Goal: Check status: Check status

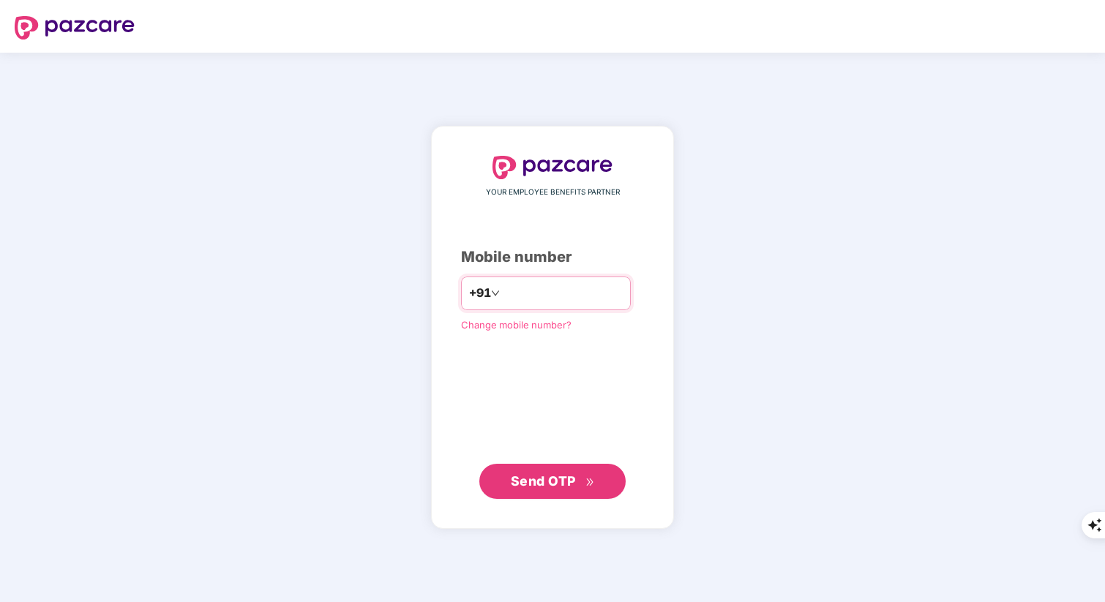
click at [514, 295] on input "number" at bounding box center [563, 293] width 120 height 23
type input "**********"
click at [546, 480] on span "Send OTP" at bounding box center [543, 480] width 65 height 15
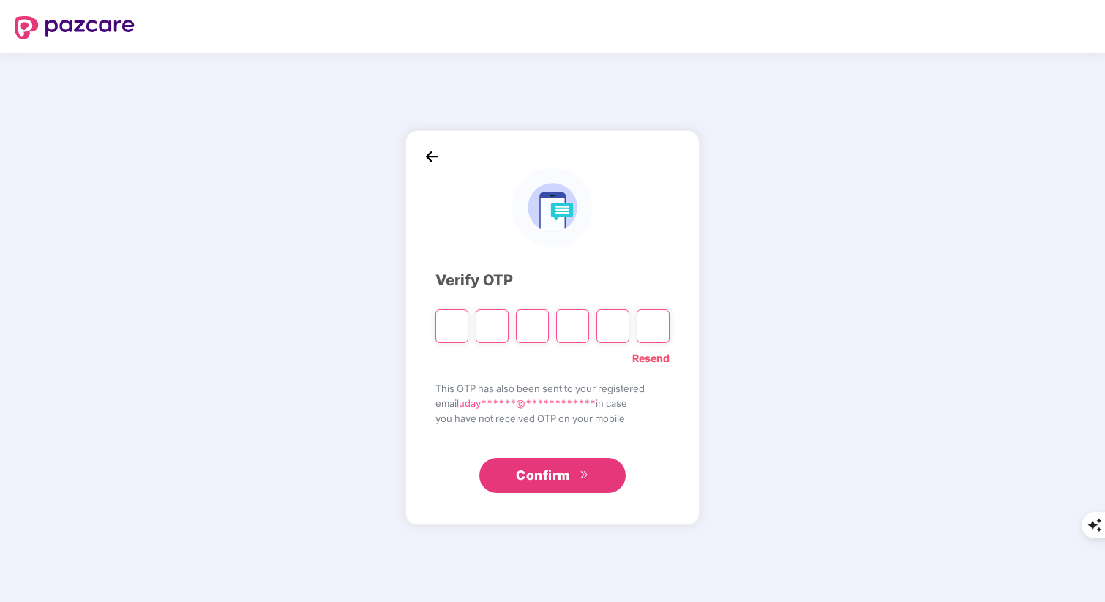
type input "*"
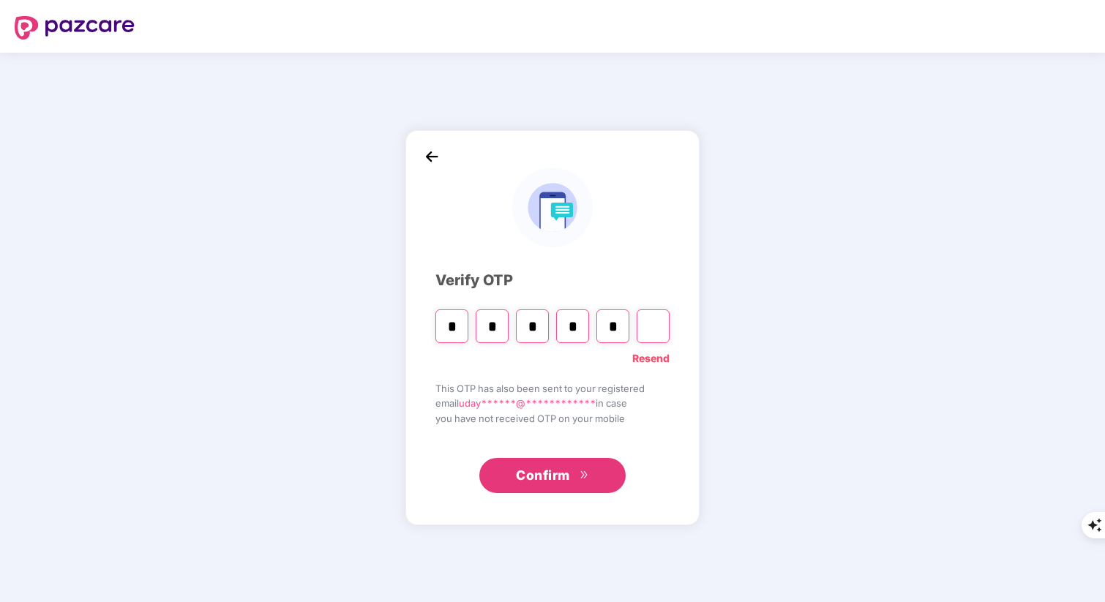
type input "*"
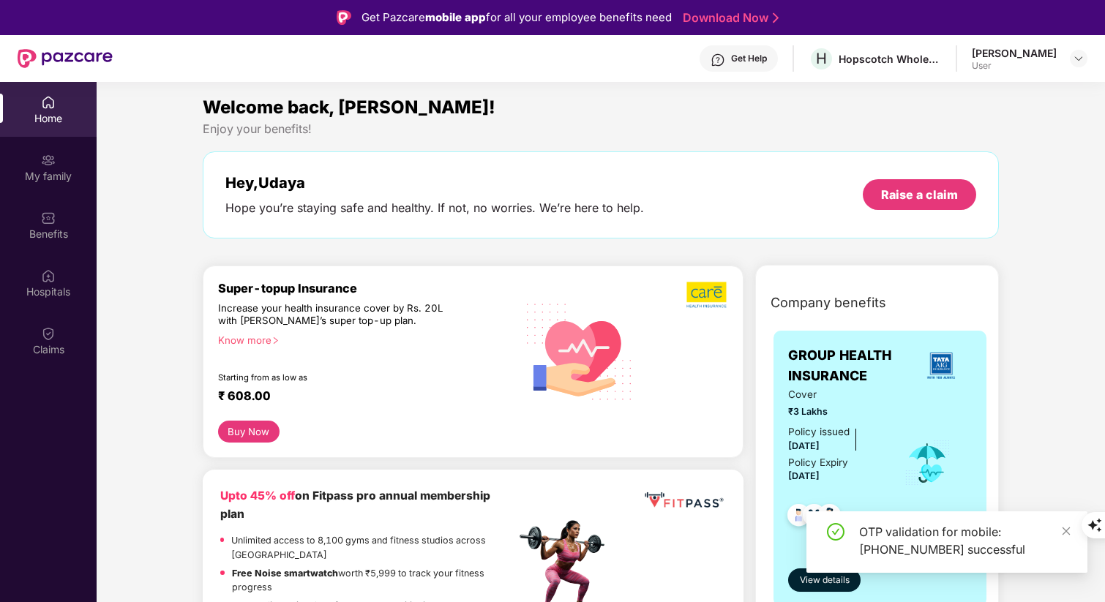
click at [484, 136] on div "Enjoy your benefits!" at bounding box center [601, 128] width 796 height 15
click at [52, 341] on div "Claims" at bounding box center [48, 340] width 97 height 55
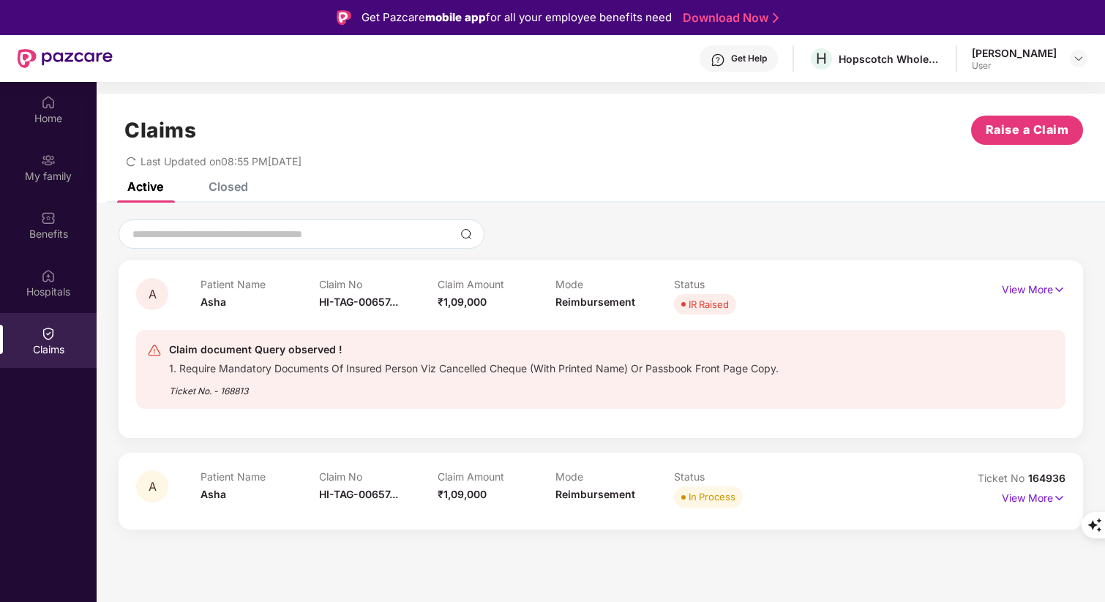
click at [594, 177] on div "Claims Raise a Claim Last Updated on 08:55 PM[DATE]" at bounding box center [601, 138] width 1008 height 89
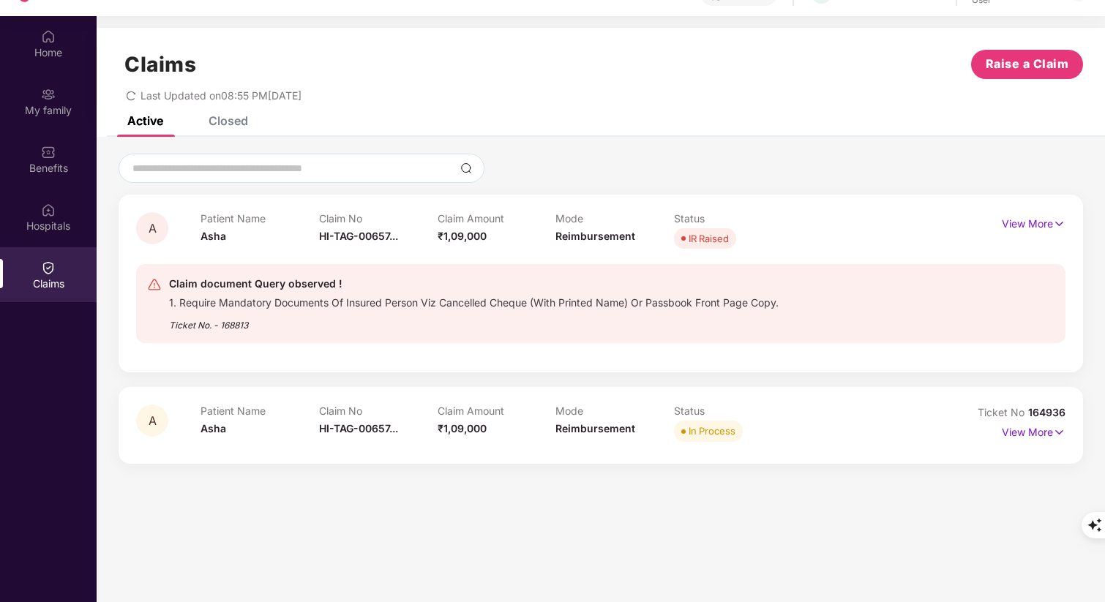
scroll to position [82, 0]
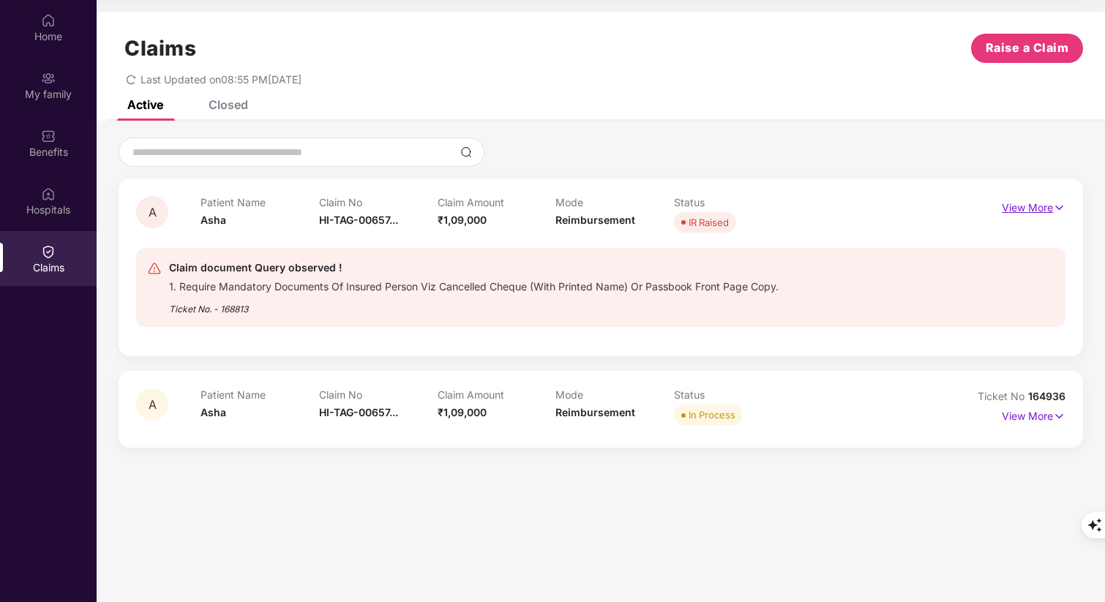
click at [1054, 205] on img at bounding box center [1059, 208] width 12 height 16
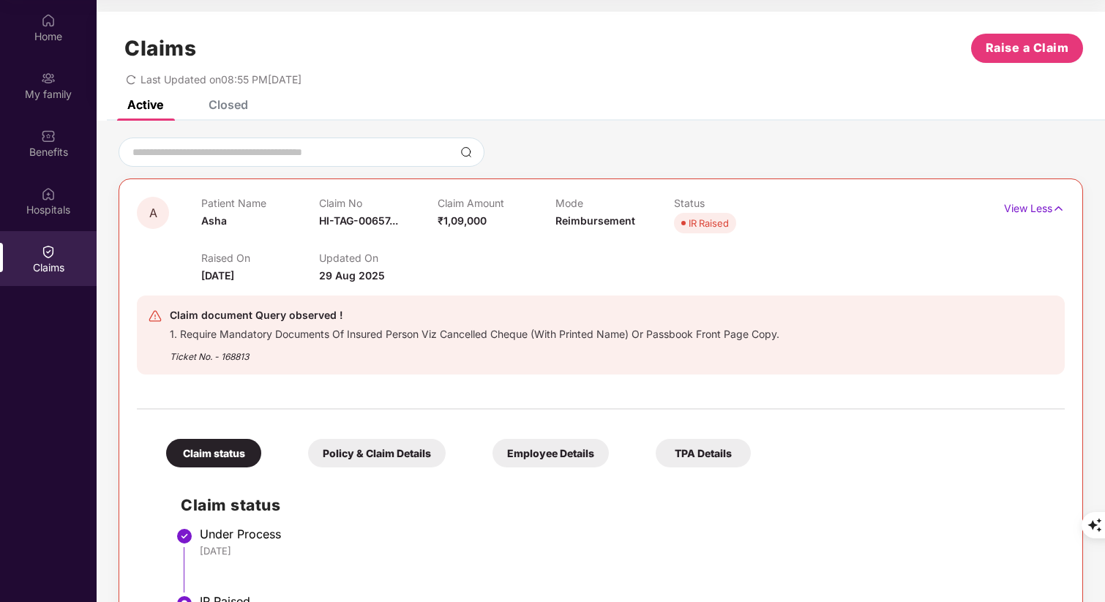
scroll to position [157, 0]
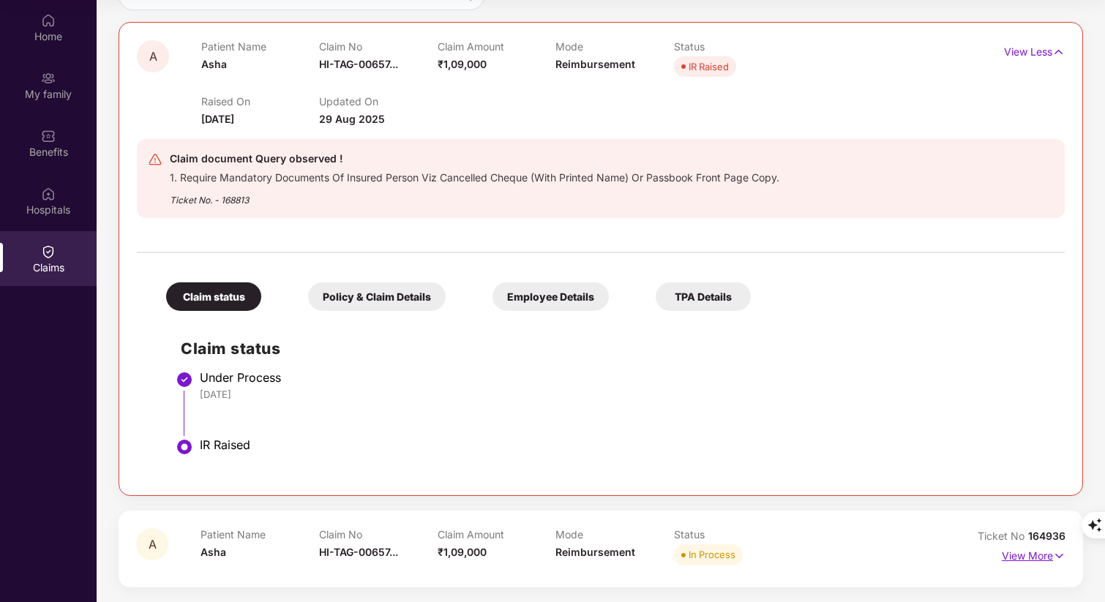
click at [1053, 559] on img at bounding box center [1059, 556] width 12 height 16
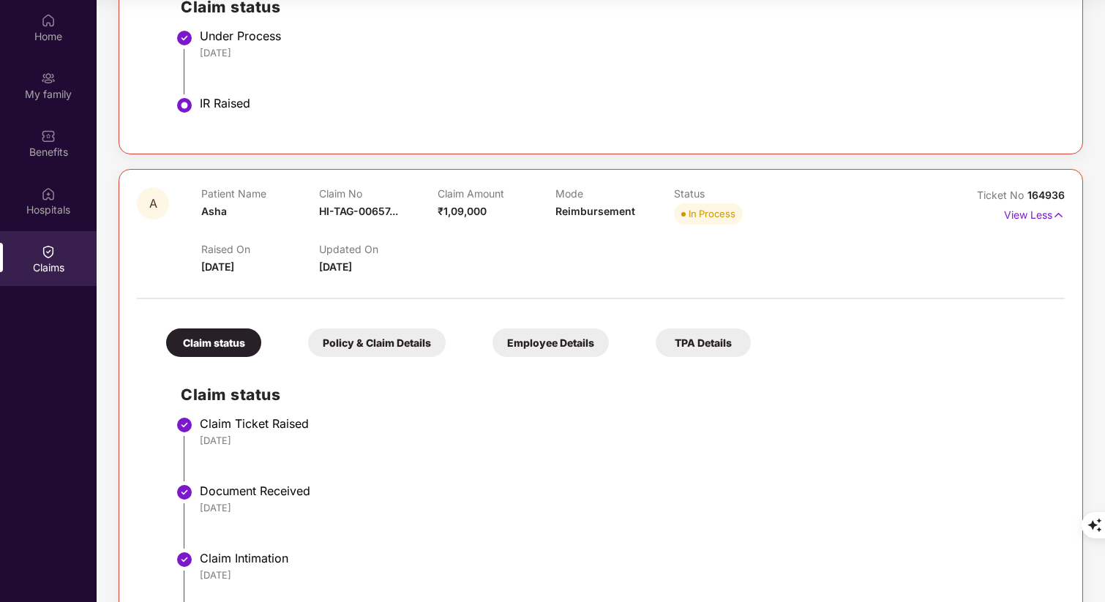
scroll to position [376, 0]
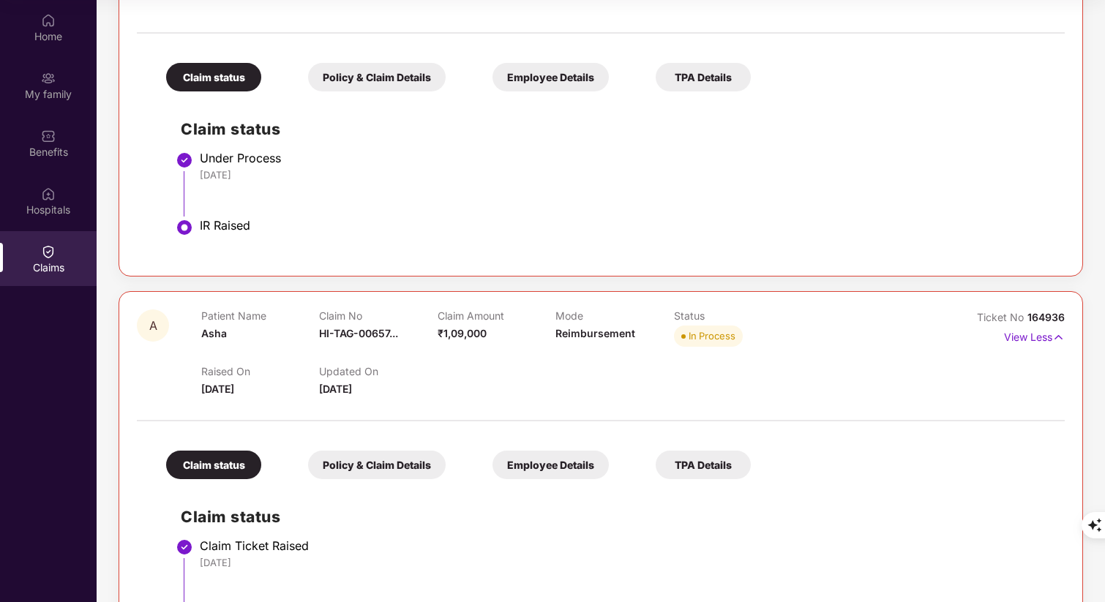
click at [323, 233] on div "IR Raised" at bounding box center [625, 227] width 850 height 18
click at [264, 220] on div "IR Raised" at bounding box center [625, 225] width 850 height 15
click at [214, 223] on div "IR Raised" at bounding box center [625, 225] width 850 height 15
click at [204, 221] on div "IR Raised" at bounding box center [625, 225] width 850 height 15
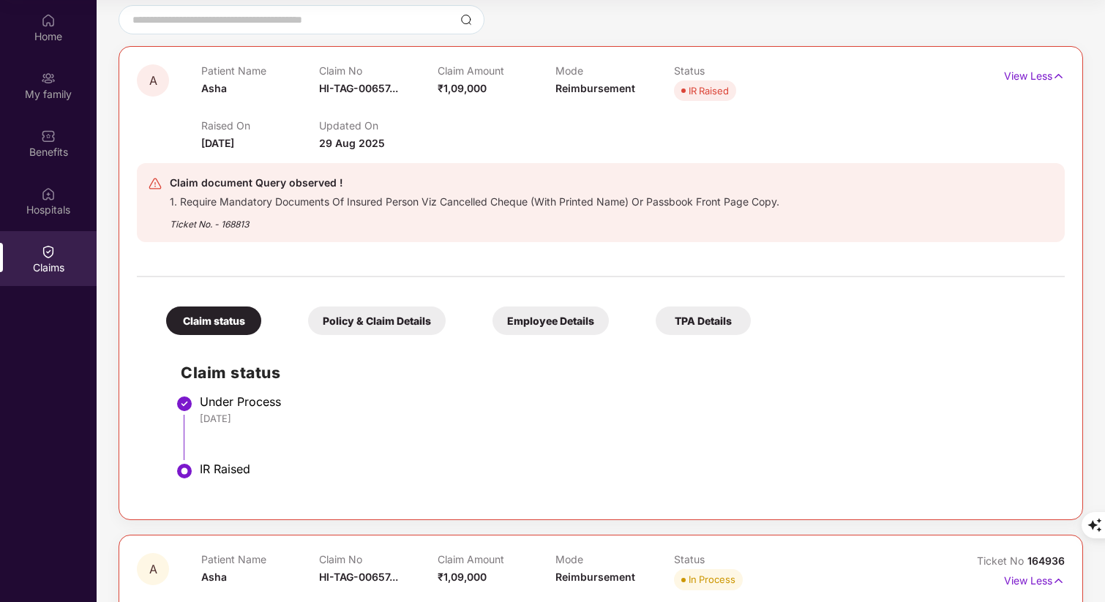
scroll to position [118, 0]
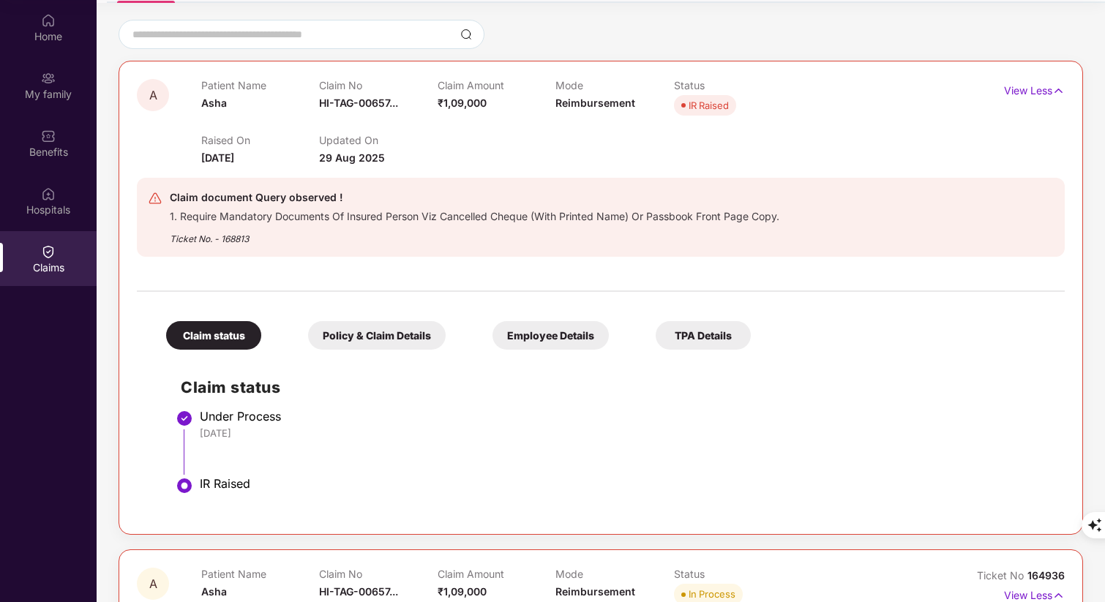
click at [243, 236] on div "Ticket No. - 168813" at bounding box center [474, 234] width 609 height 23
click at [276, 240] on div "Ticket No. - 168813" at bounding box center [474, 234] width 609 height 23
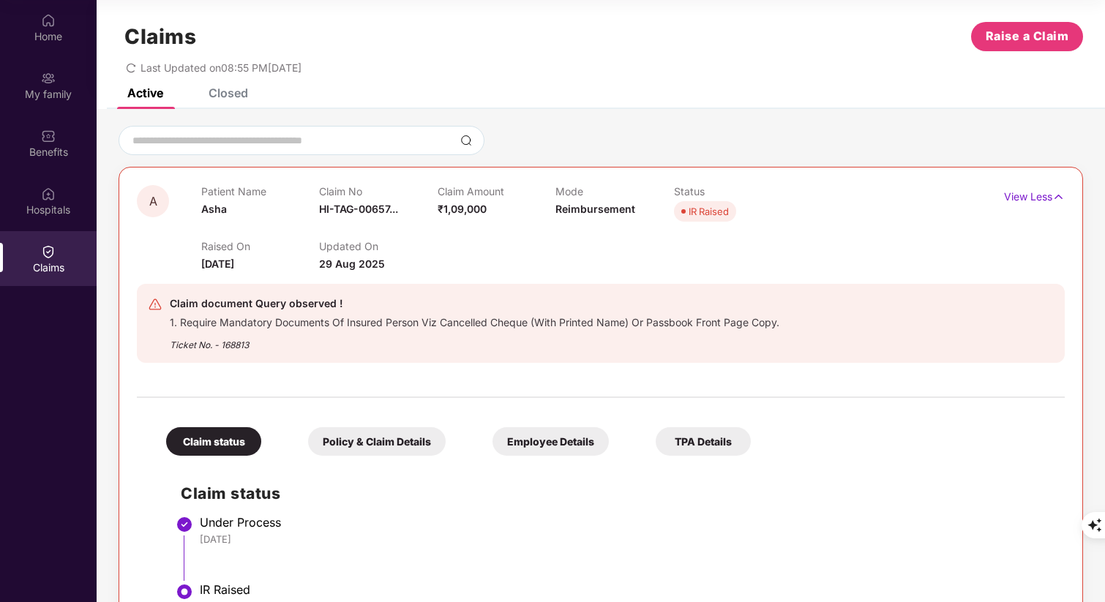
scroll to position [0, 0]
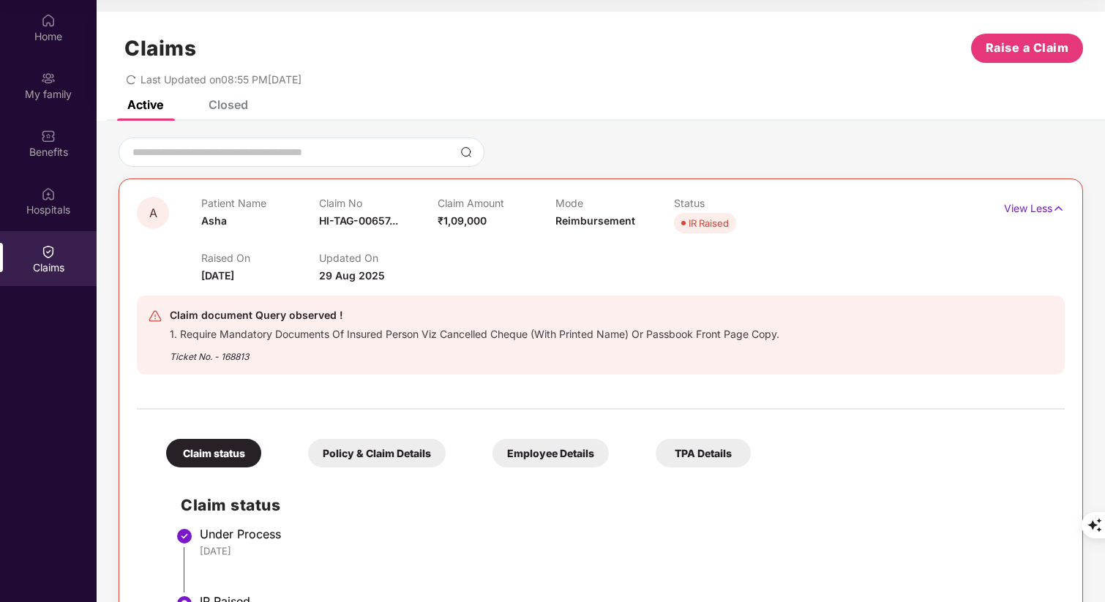
click at [440, 247] on div "Raised On [DATE] Updated On [DATE]" at bounding box center [555, 260] width 709 height 47
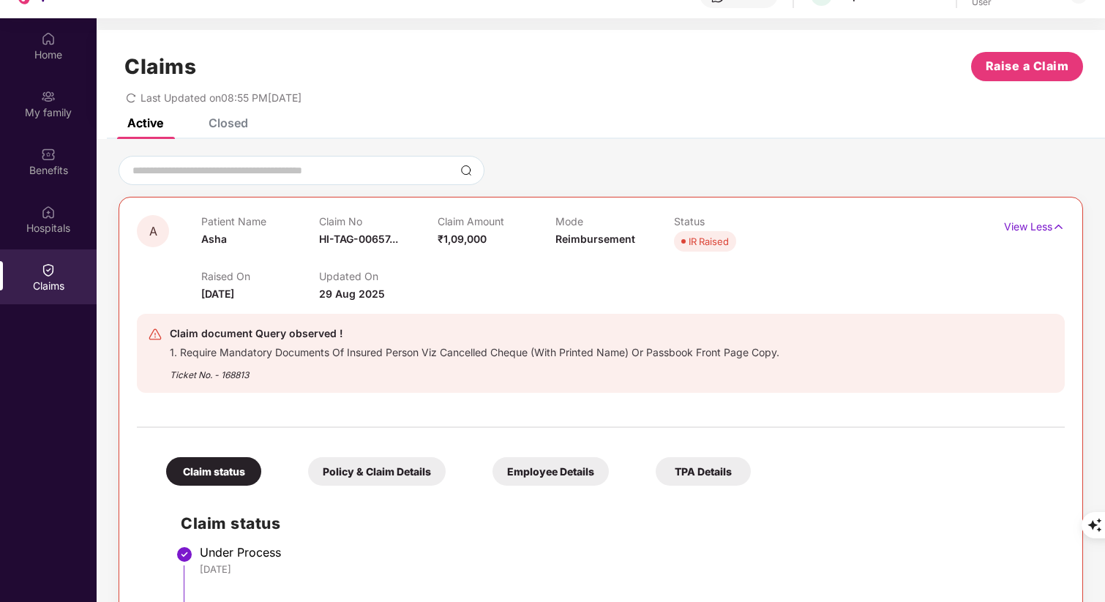
scroll to position [70, 0]
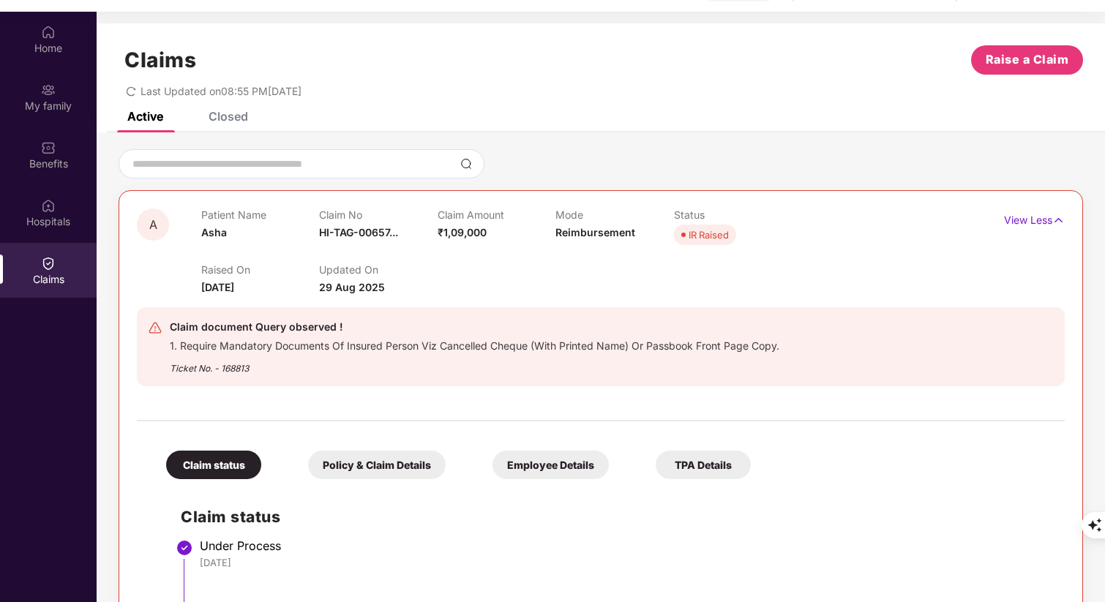
click at [235, 370] on div "Ticket No. - 168813" at bounding box center [474, 364] width 609 height 23
click at [209, 367] on div "Ticket No. - 168813" at bounding box center [474, 364] width 609 height 23
click at [249, 367] on div "Ticket No. - 168813" at bounding box center [474, 364] width 609 height 23
click at [288, 363] on div "Ticket No. - 168813" at bounding box center [474, 364] width 609 height 23
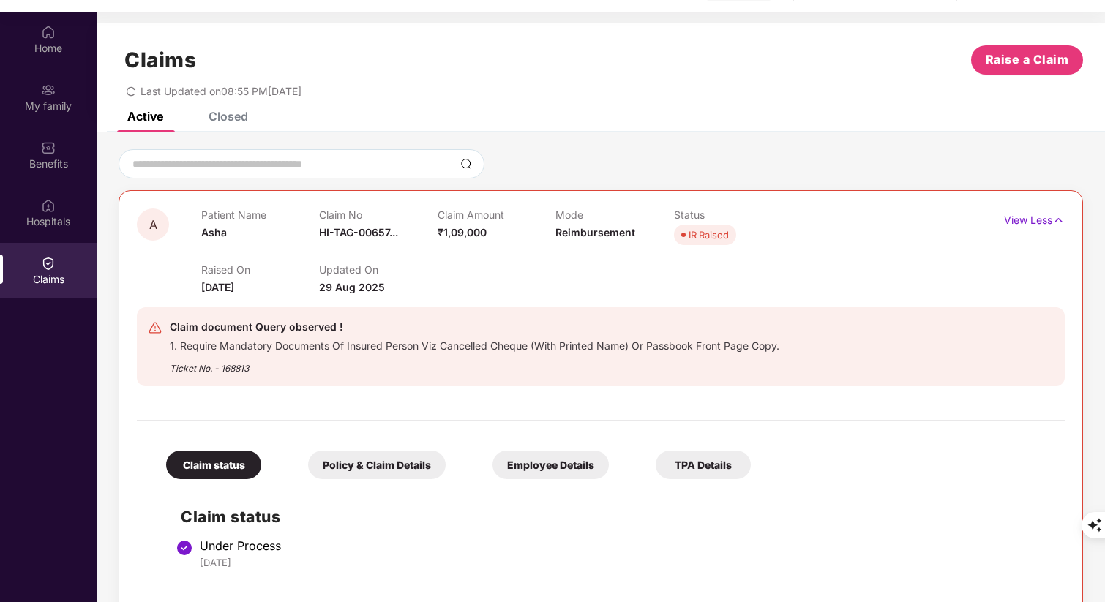
click at [301, 289] on div "Raised On [DATE]" at bounding box center [260, 279] width 118 height 32
click at [421, 281] on div "Updated On [DATE]" at bounding box center [378, 279] width 118 height 32
click at [407, 260] on div "Raised On [DATE] Updated On [DATE]" at bounding box center [555, 272] width 709 height 47
click at [424, 293] on div "Updated On [DATE]" at bounding box center [378, 279] width 118 height 32
click at [317, 355] on div "Ticket No. - 168813" at bounding box center [474, 364] width 609 height 23
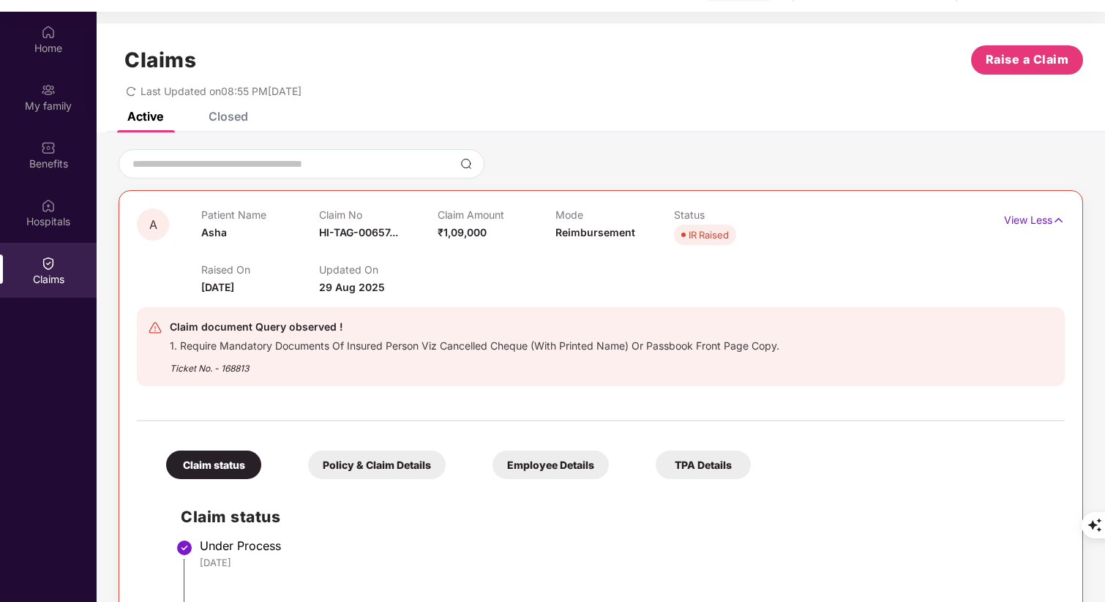
click at [259, 357] on div "Ticket No. - 168813" at bounding box center [474, 364] width 609 height 23
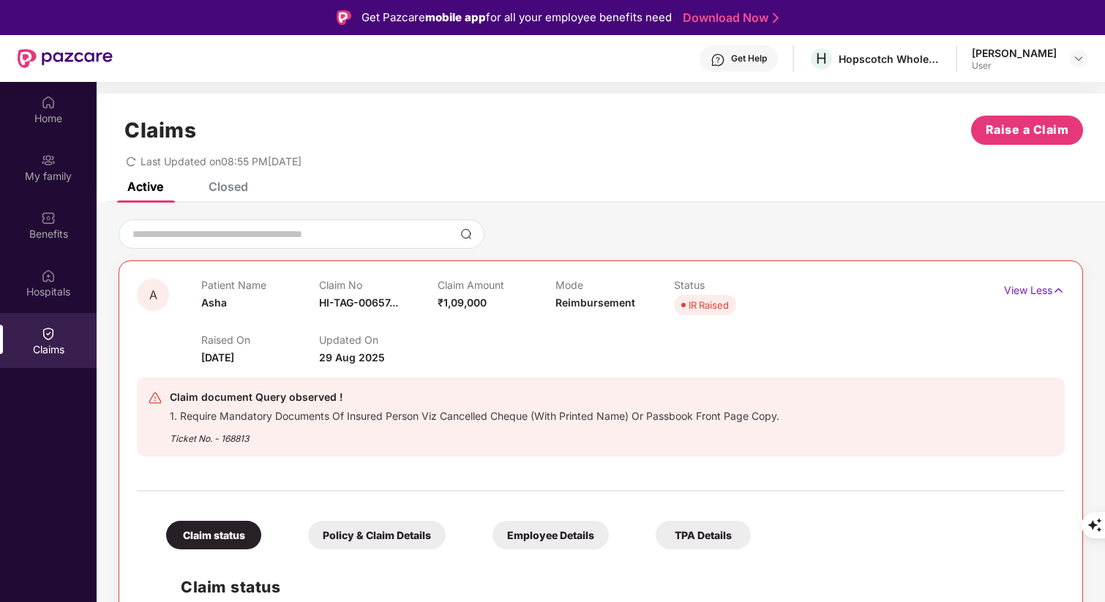
click at [222, 181] on div "Closed" at bounding box center [229, 186] width 40 height 15
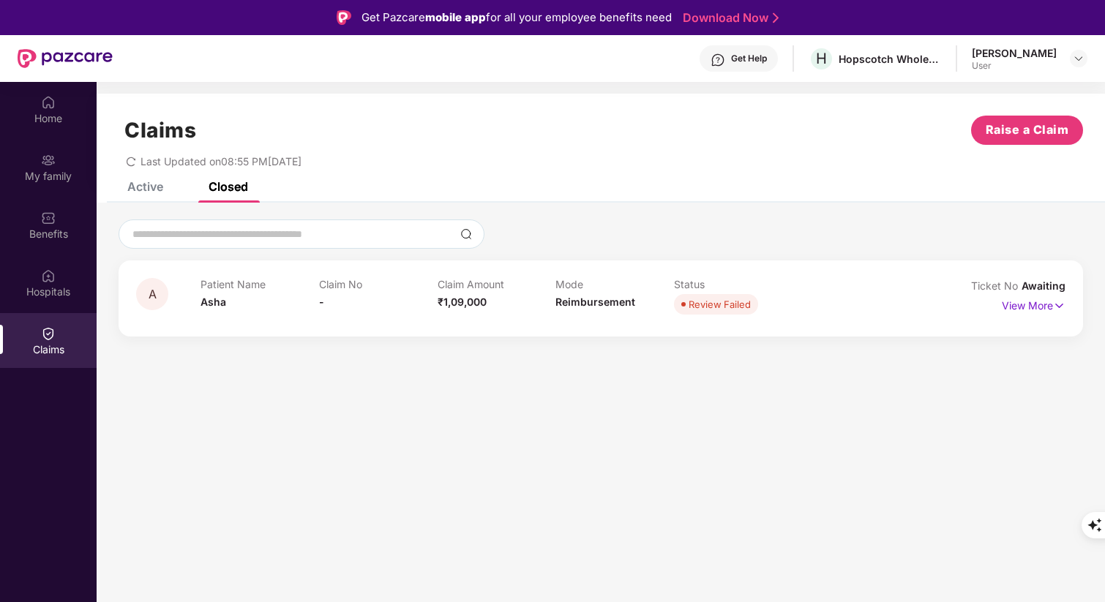
click at [149, 184] on div "Active" at bounding box center [145, 186] width 36 height 15
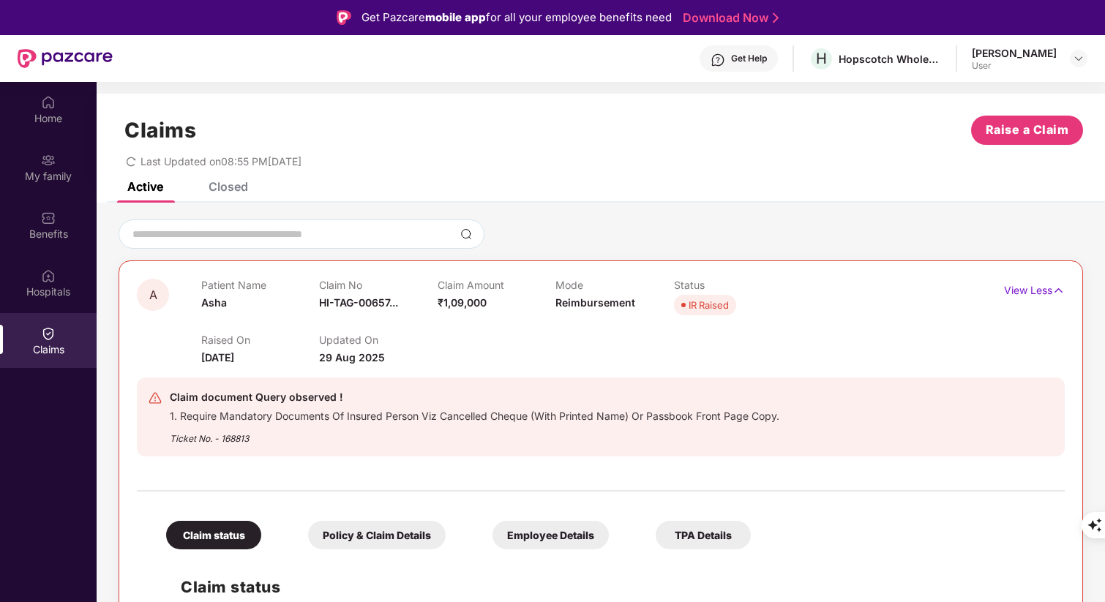
click at [238, 198] on div "Closed" at bounding box center [217, 186] width 61 height 32
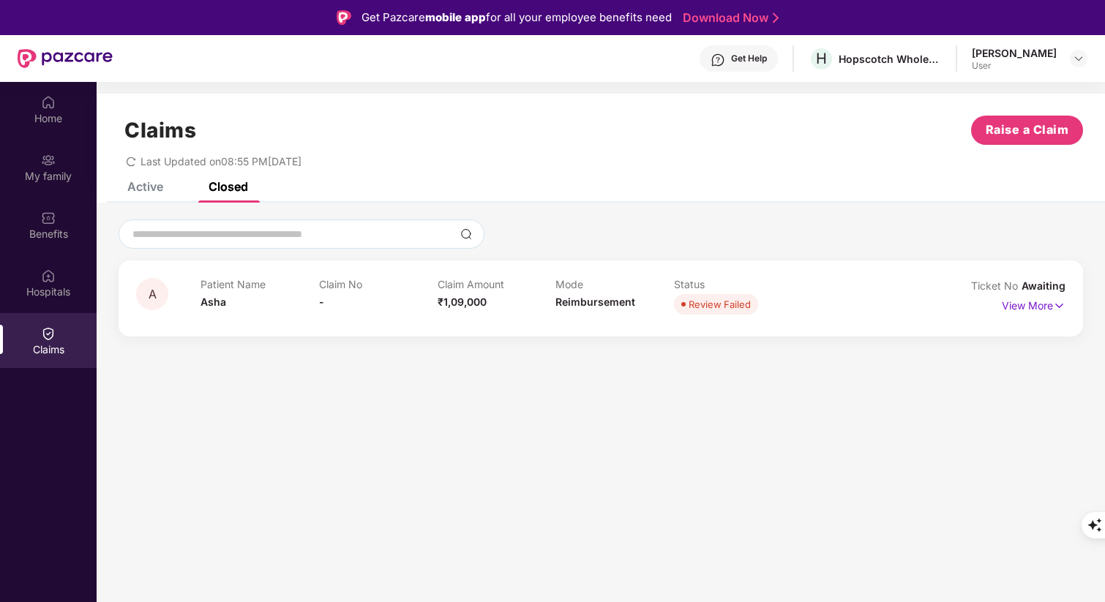
click at [143, 176] on div "Claims Raise a Claim Last Updated on 08:55 PM[DATE]" at bounding box center [601, 138] width 1008 height 89
click at [143, 179] on div "Claims Raise a Claim Last Updated on 08:55 PM[DATE]" at bounding box center [601, 138] width 1008 height 89
click at [146, 185] on div "Active" at bounding box center [145, 186] width 36 height 15
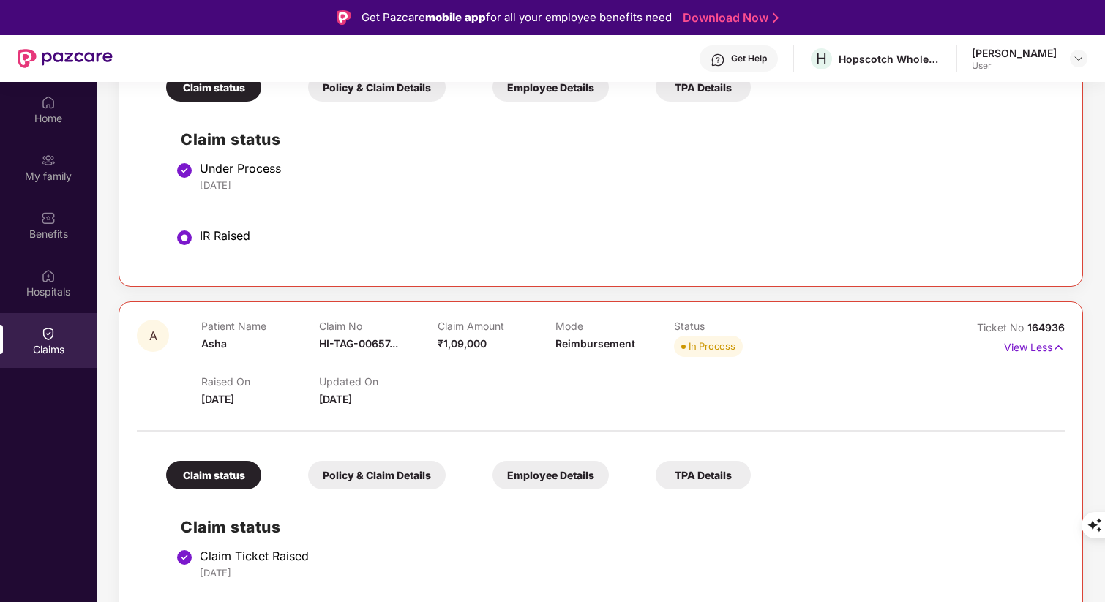
scroll to position [346, 0]
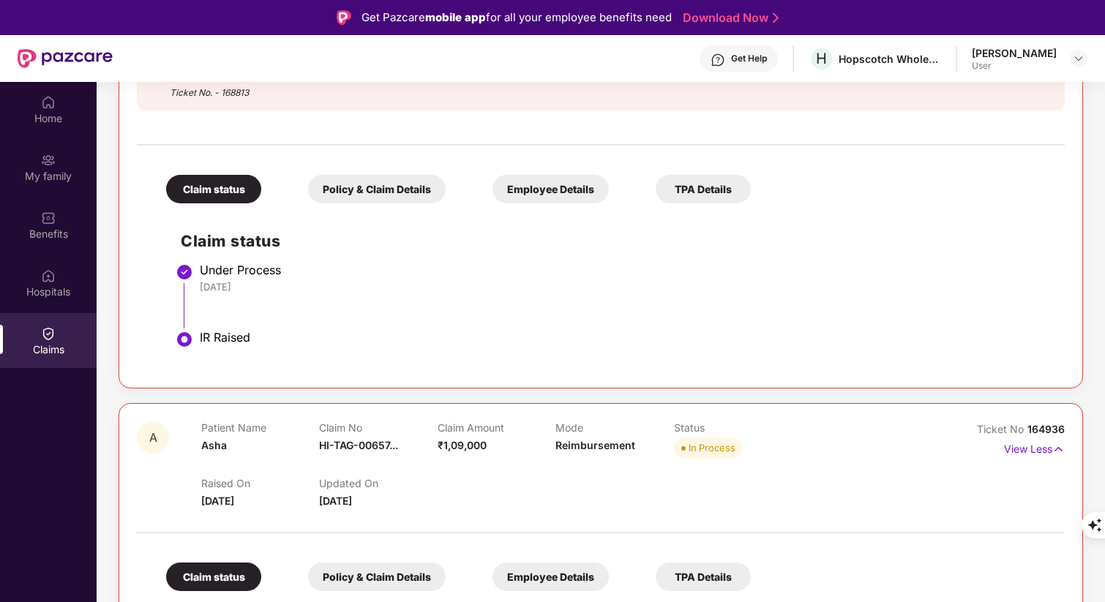
click at [218, 334] on div "IR Raised" at bounding box center [625, 337] width 850 height 15
click at [185, 336] on img at bounding box center [185, 340] width 18 height 18
click at [236, 337] on div "IR Raised" at bounding box center [625, 337] width 850 height 15
click at [282, 337] on div "IR Raised" at bounding box center [625, 337] width 850 height 15
click at [316, 271] on div "Under Process" at bounding box center [625, 270] width 850 height 15
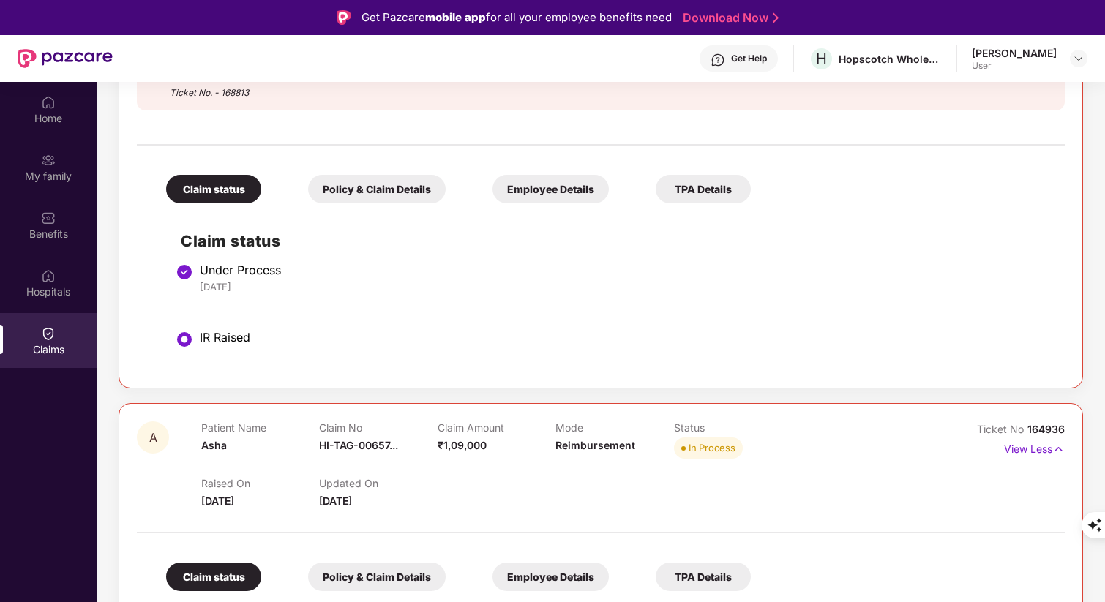
click at [339, 300] on li "Under Process [DATE]" at bounding box center [615, 301] width 869 height 67
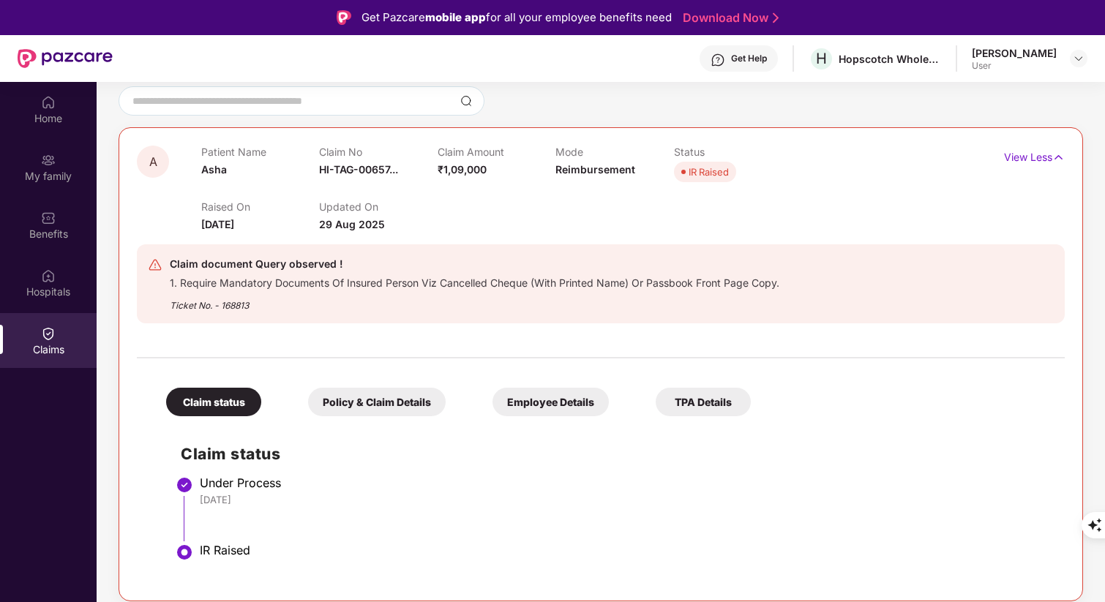
scroll to position [86, 0]
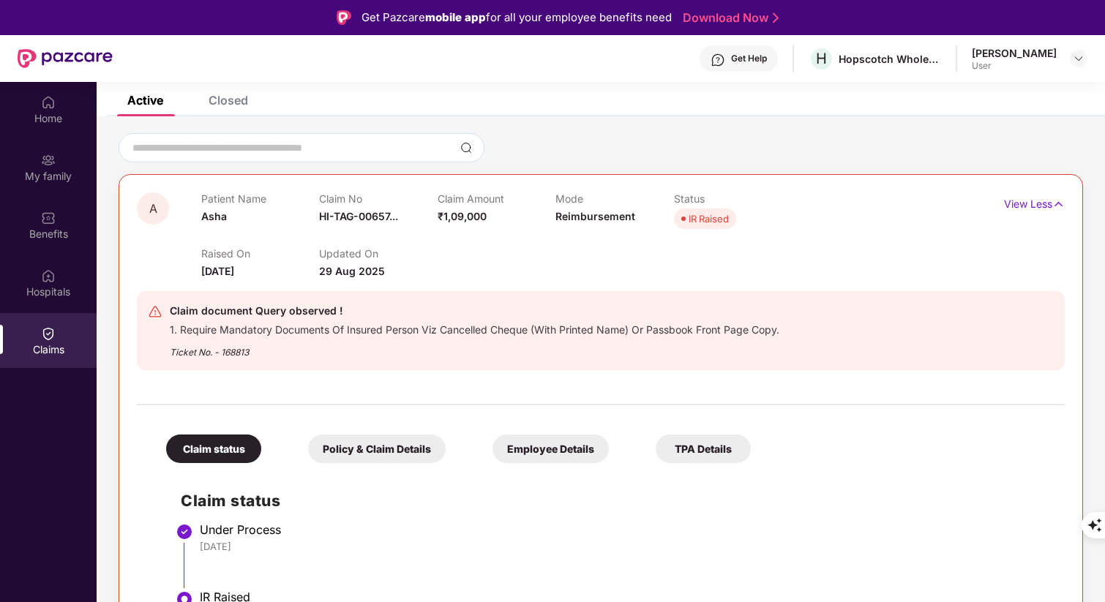
click at [620, 99] on div "Active Closed" at bounding box center [601, 106] width 1008 height 20
click at [738, 104] on div "Active Closed" at bounding box center [601, 106] width 1008 height 20
click at [732, 57] on div "Get Help" at bounding box center [738, 58] width 78 height 26
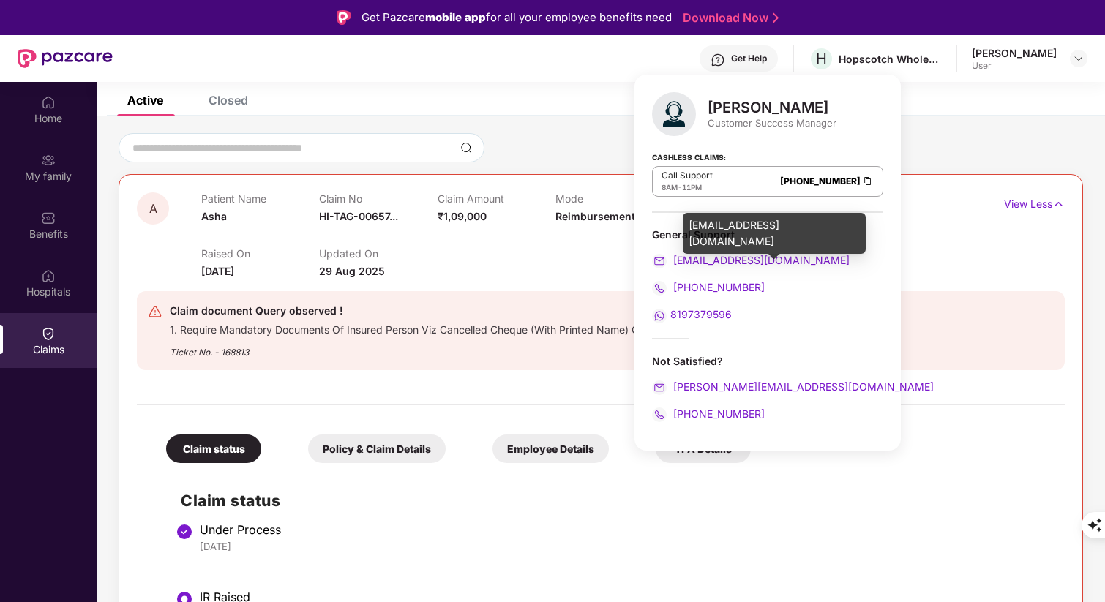
click at [739, 260] on span "[EMAIL_ADDRESS][DOMAIN_NAME]" at bounding box center [759, 260] width 179 height 12
drag, startPoint x: 790, startPoint y: 258, endPoint x: 674, endPoint y: 257, distance: 116.3
click at [674, 257] on div "[EMAIL_ADDRESS][DOMAIN_NAME]" at bounding box center [767, 260] width 231 height 16
copy span "[EMAIL_ADDRESS][DOMAIN_NAME]"
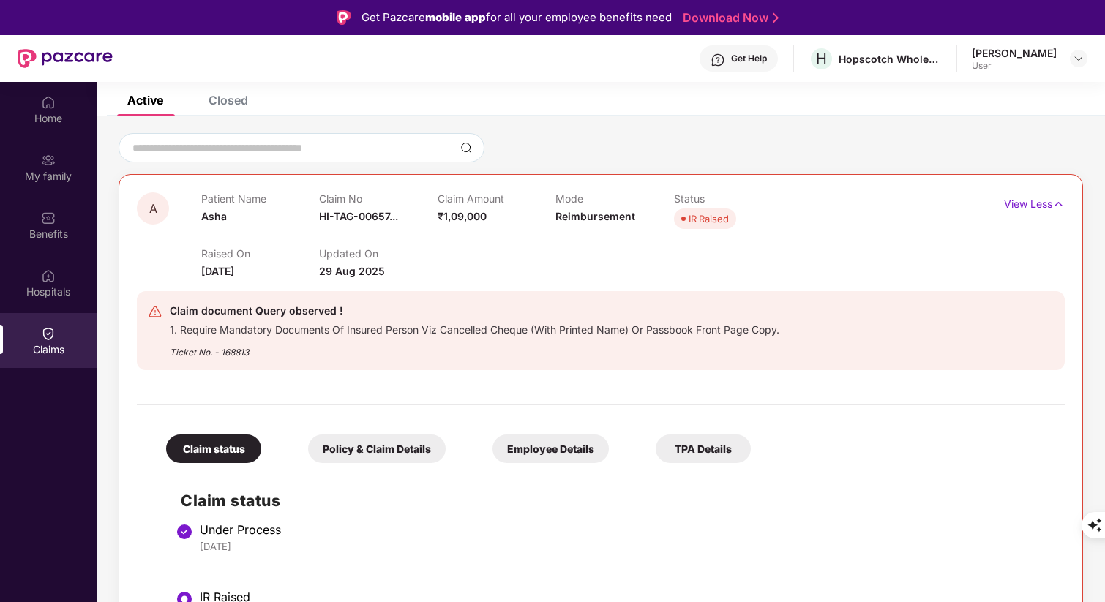
click at [635, 135] on div at bounding box center [601, 147] width 964 height 29
click at [576, 147] on div at bounding box center [601, 147] width 964 height 29
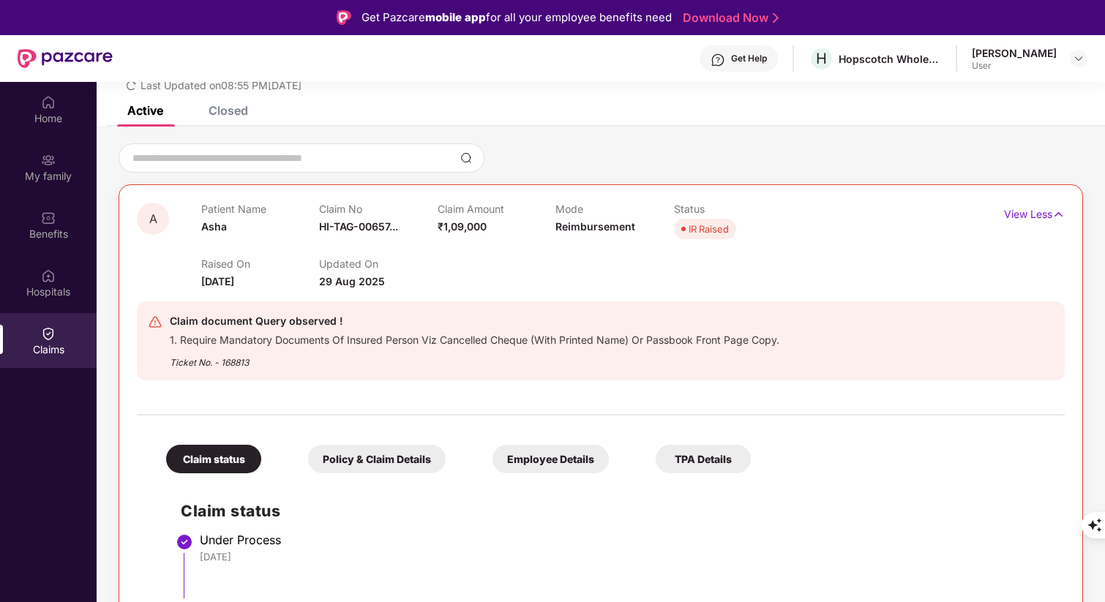
scroll to position [83, 0]
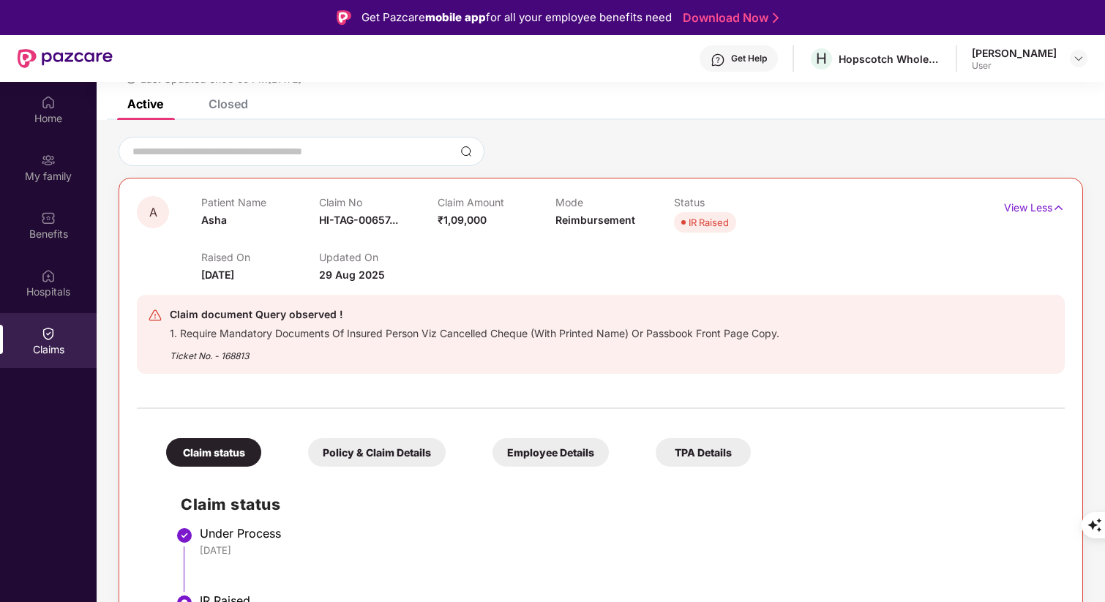
click at [332, 352] on div "Ticket No. - 168813" at bounding box center [474, 351] width 609 height 23
click at [284, 346] on div "Ticket No. - 168813" at bounding box center [474, 351] width 609 height 23
click at [454, 301] on div "Claim document Query observed ! 1. Require Mandatory Documents Of Insured Perso…" at bounding box center [601, 334] width 928 height 79
click at [773, 57] on div "Get Help" at bounding box center [738, 58] width 78 height 26
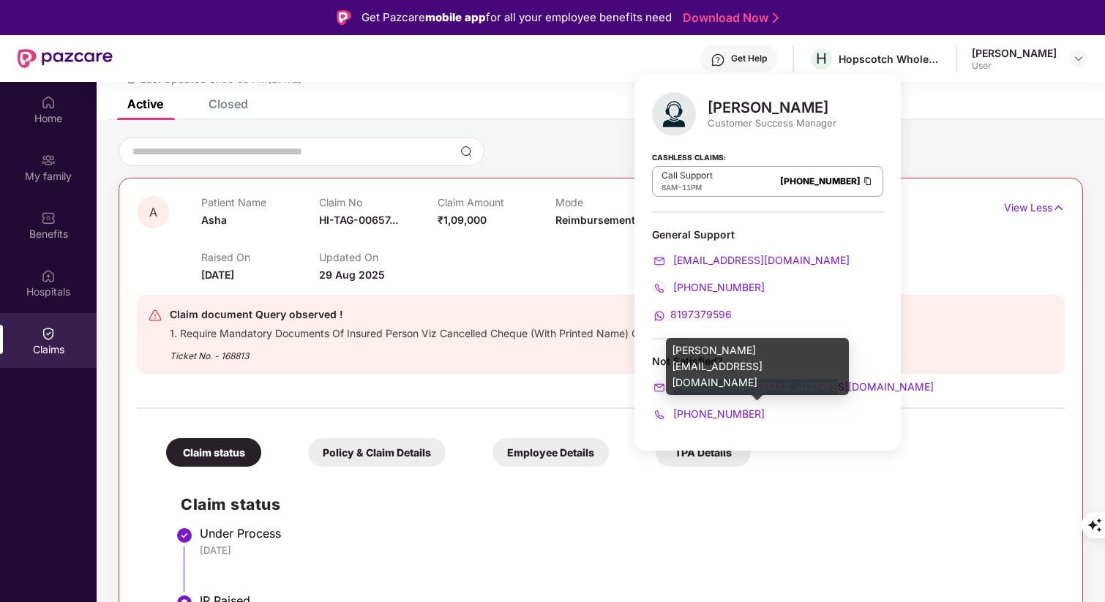
drag, startPoint x: 827, startPoint y: 386, endPoint x: 674, endPoint y: 386, distance: 152.9
click at [674, 386] on div "[PERSON_NAME][EMAIL_ADDRESS][DOMAIN_NAME]" at bounding box center [767, 387] width 231 height 16
copy span "[PERSON_NAME][EMAIL_ADDRESS][DOMAIN_NAME]"
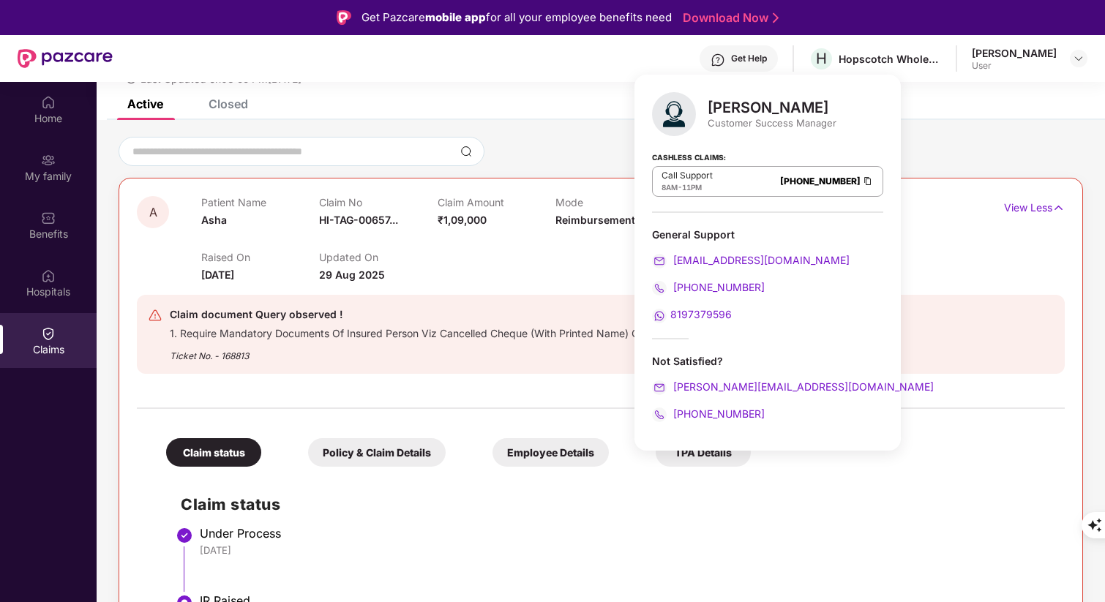
click at [756, 331] on div "[PERSON_NAME] Customer Success Manager Cashless Claims: Call Support 8AM - 11PM…" at bounding box center [767, 263] width 266 height 376
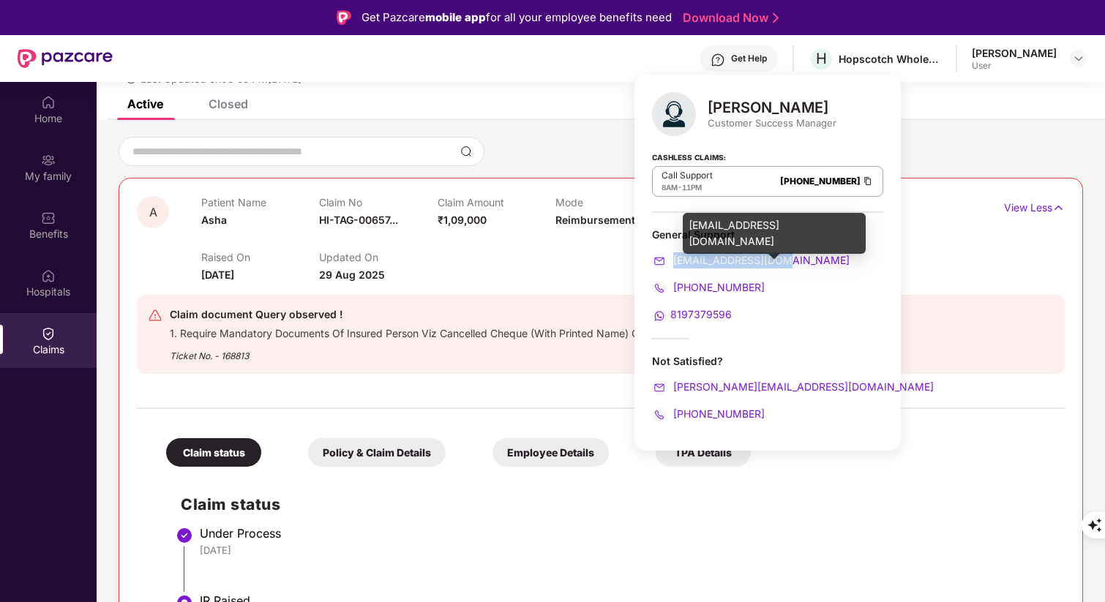
drag, startPoint x: 790, startPoint y: 262, endPoint x: 675, endPoint y: 262, distance: 115.6
click at [674, 262] on div "[EMAIL_ADDRESS][DOMAIN_NAME]" at bounding box center [767, 260] width 231 height 16
copy span "[EMAIL_ADDRESS][DOMAIN_NAME]"
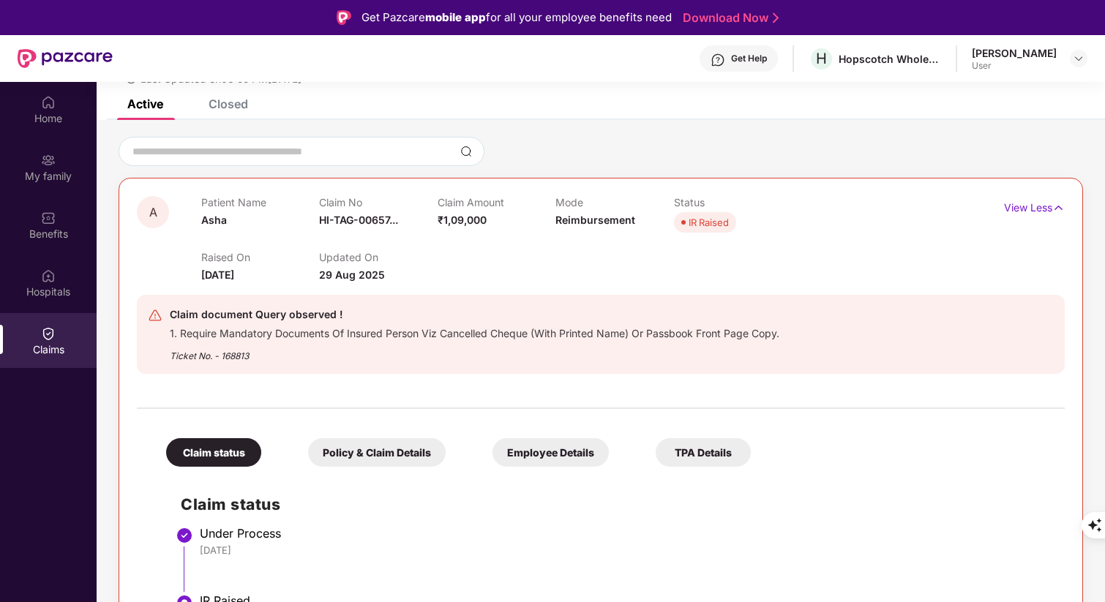
click at [869, 463] on div "Claim status Policy & Claim Details Employee Details TPA Details Claim status U…" at bounding box center [601, 524] width 928 height 217
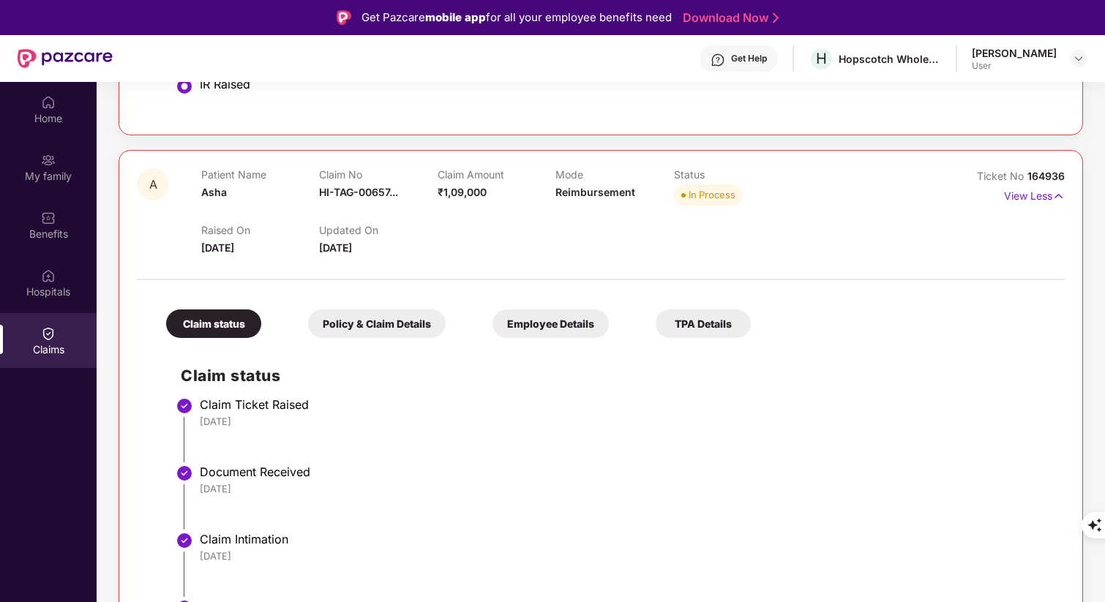
scroll to position [588, 0]
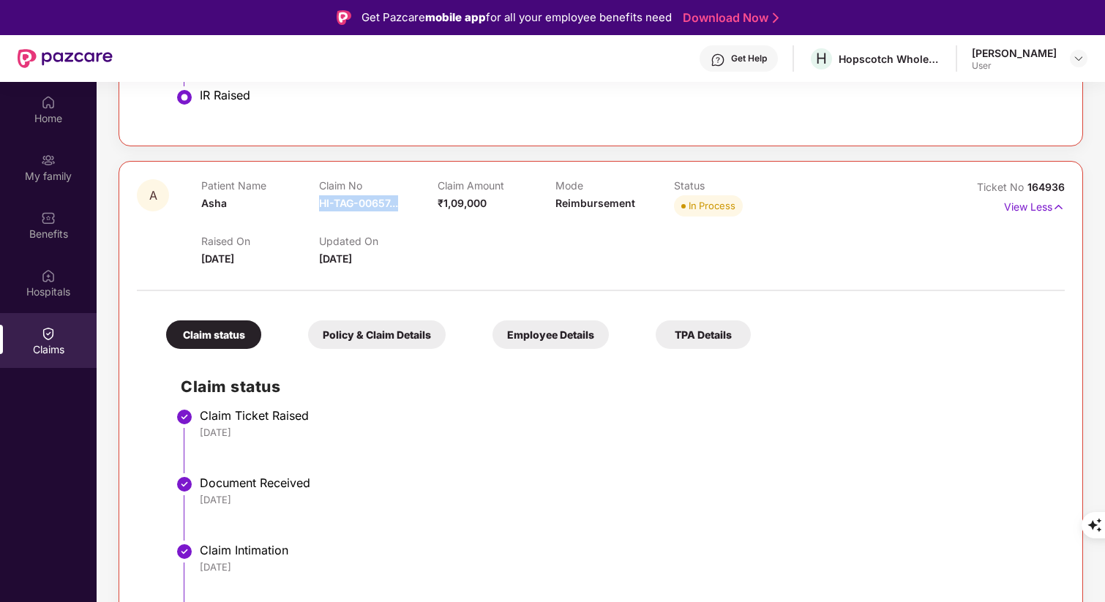
drag, startPoint x: 321, startPoint y: 204, endPoint x: 406, endPoint y: 209, distance: 85.0
click at [406, 209] on div "Claim No HI-TAG-00657..." at bounding box center [378, 199] width 118 height 40
copy span "HI-TAG-00657..."
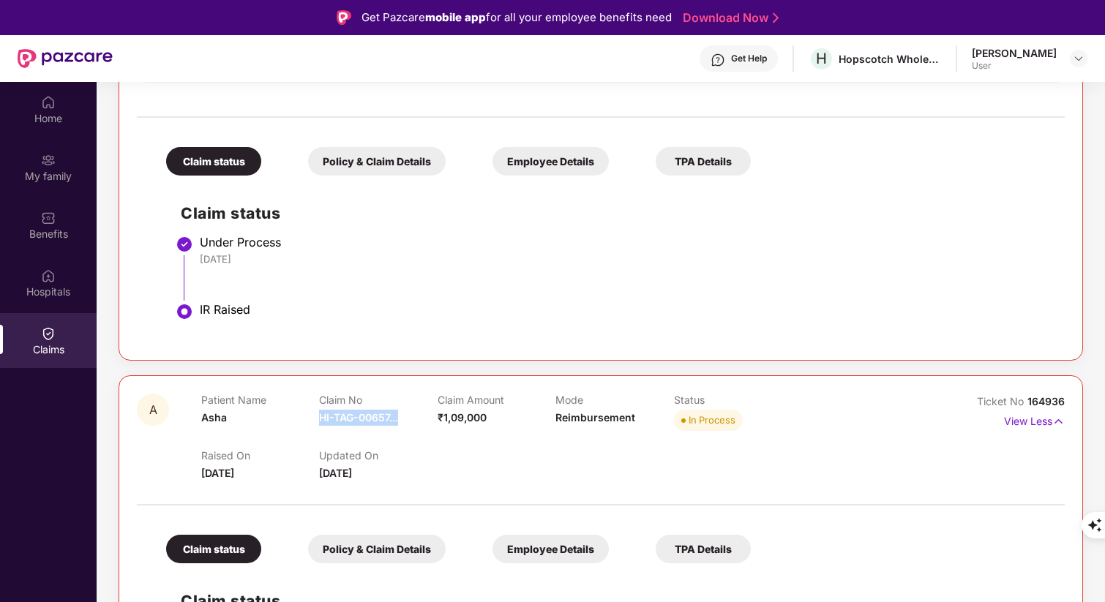
scroll to position [386, 0]
